Goal: Complete application form

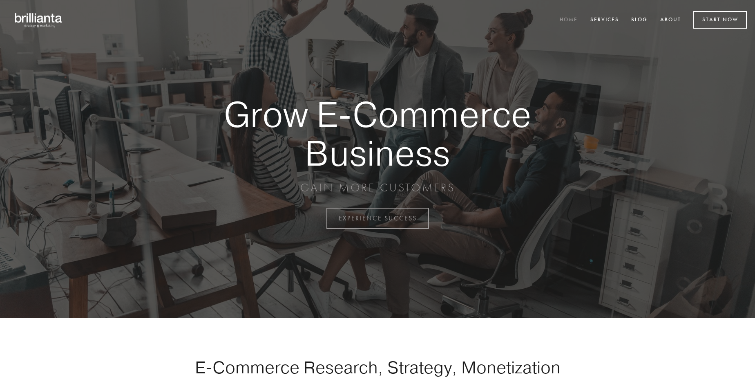
scroll to position [2142, 0]
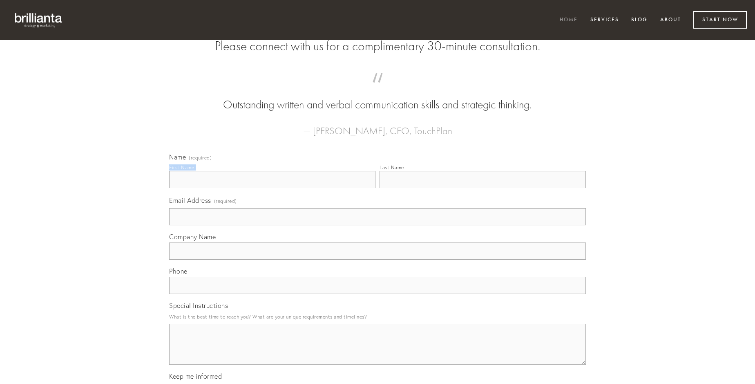
type input "[PERSON_NAME]"
click at [483, 188] on input "Last Name" at bounding box center [483, 179] width 206 height 17
type input "[PERSON_NAME]"
click at [378, 225] on input "Email Address (required)" at bounding box center [377, 216] width 417 height 17
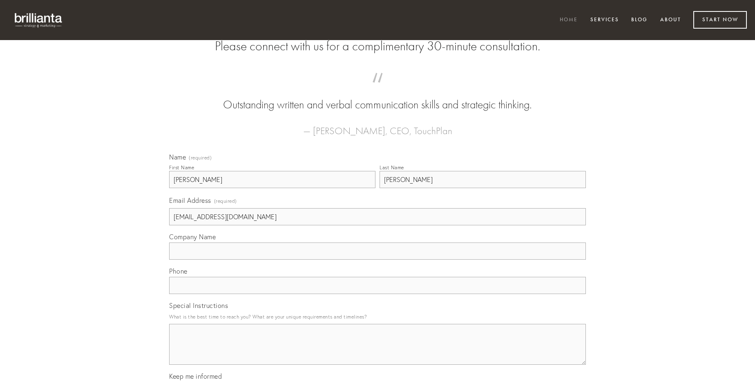
type input "[EMAIL_ADDRESS][DOMAIN_NAME]"
click at [378, 259] on input "Company Name" at bounding box center [377, 250] width 417 height 17
type input "certe"
click at [378, 294] on input "text" at bounding box center [377, 285] width 417 height 17
click at [378, 351] on textarea "Special Instructions" at bounding box center [377, 344] width 417 height 41
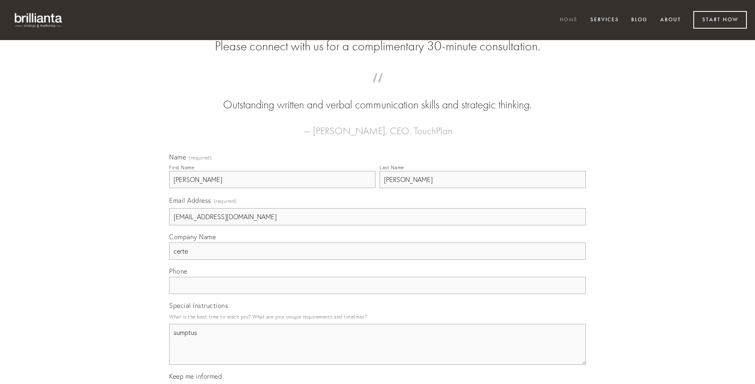
type textarea "sumptus"
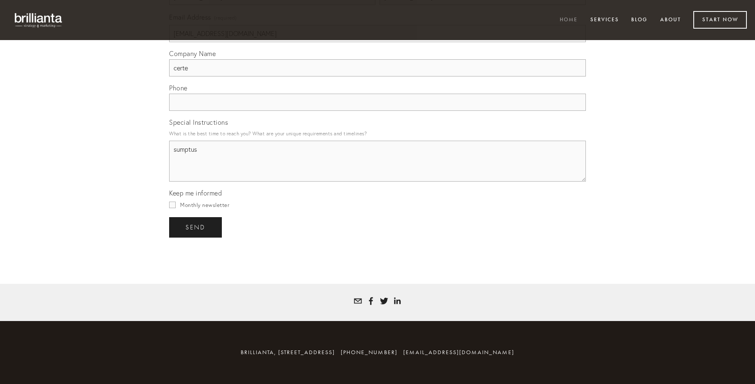
click at [196, 227] on span "send" at bounding box center [195, 226] width 20 height 7
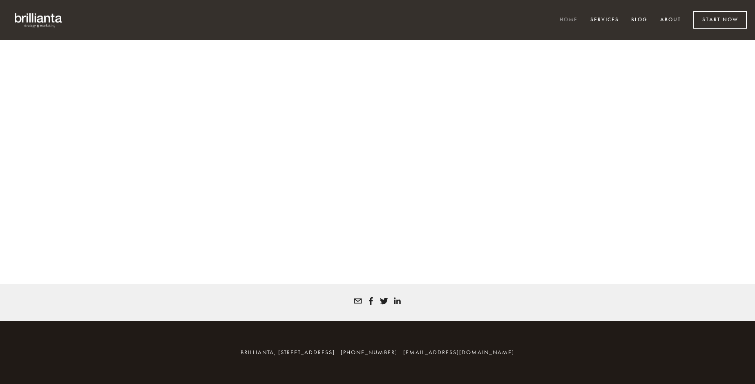
scroll to position [2131, 0]
